Goal: Task Accomplishment & Management: Use online tool/utility

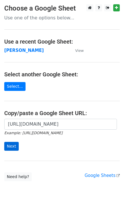
scroll to position [0, 129]
type input "[URL][DOMAIN_NAME]"
click at [11, 147] on input "Next" at bounding box center [11, 146] width 15 height 9
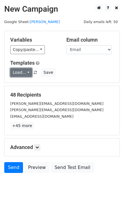
click at [25, 76] on link "Load..." at bounding box center [21, 72] width 22 height 9
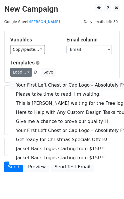
click at [27, 85] on link "Your First Left Chest or Cap Logo – Absolutely Free" at bounding box center [77, 85] width 136 height 9
